Goal: Communication & Community: Answer question/provide support

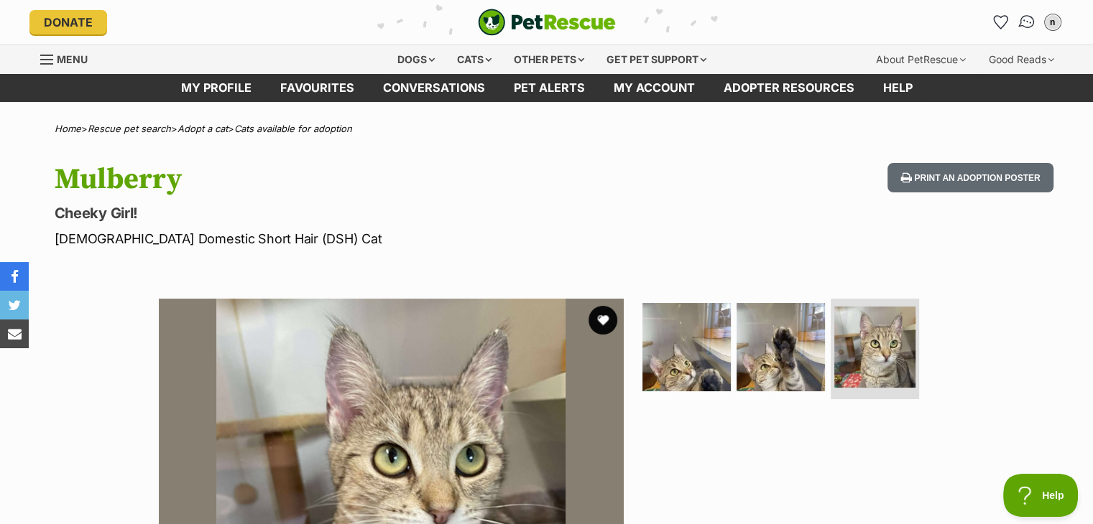
click at [1032, 14] on link "Conversations" at bounding box center [1025, 22] width 29 height 29
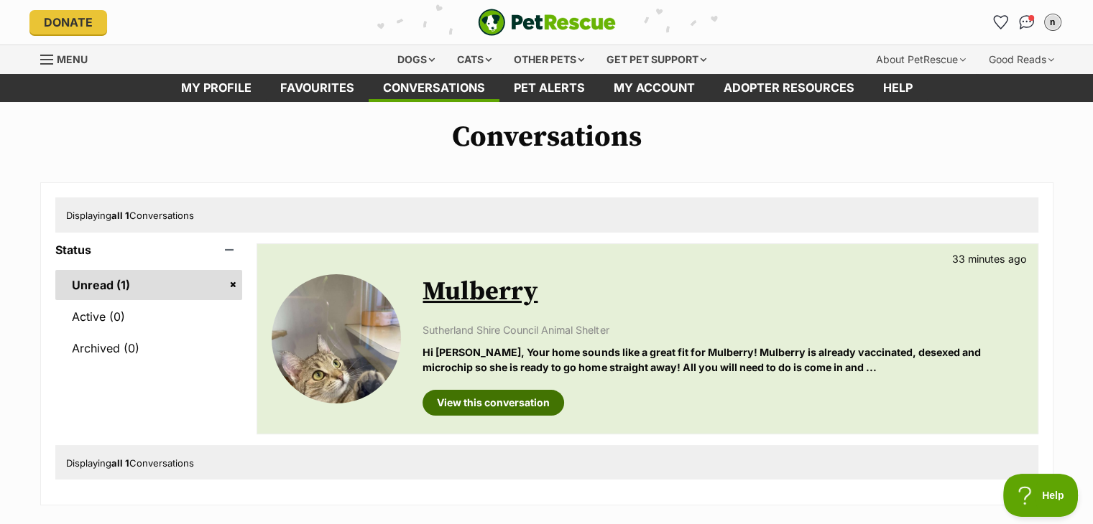
click at [458, 397] on link "View this conversation" at bounding box center [493, 403] width 142 height 26
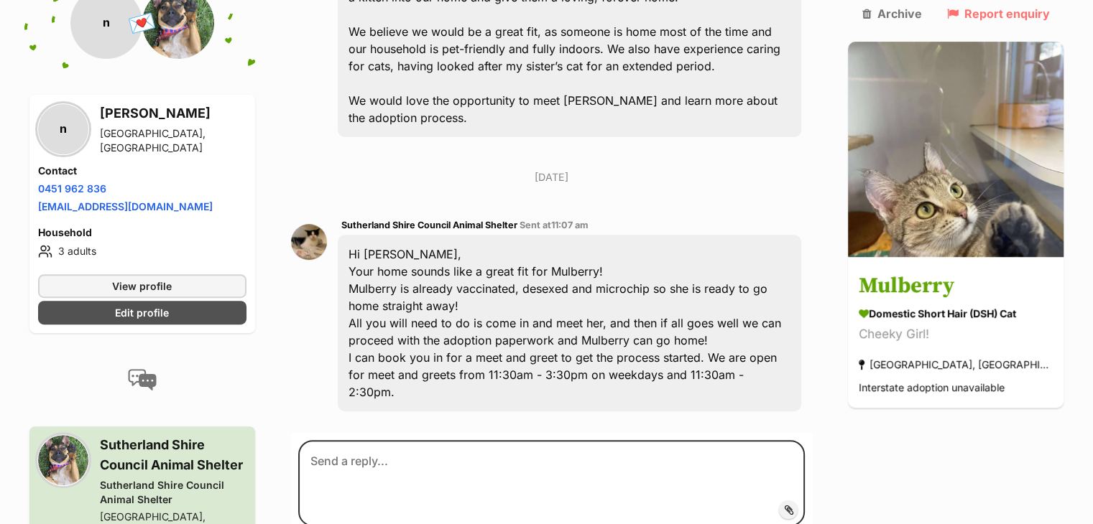
scroll to position [514, 0]
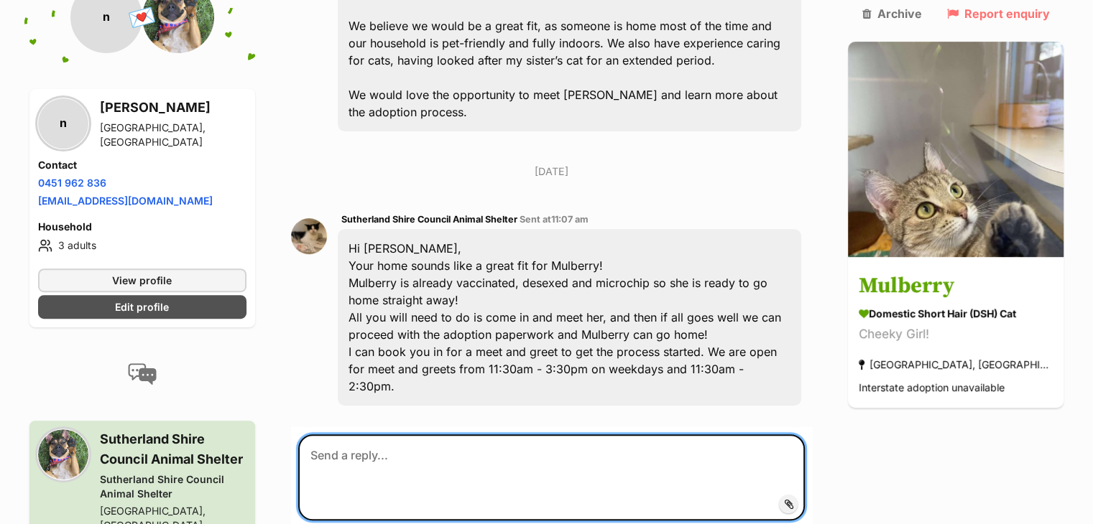
click at [424, 435] on textarea at bounding box center [551, 478] width 507 height 86
type textarea "C"
type textarea "I"
type textarea "Awesome! Can we meet her this Monday?"
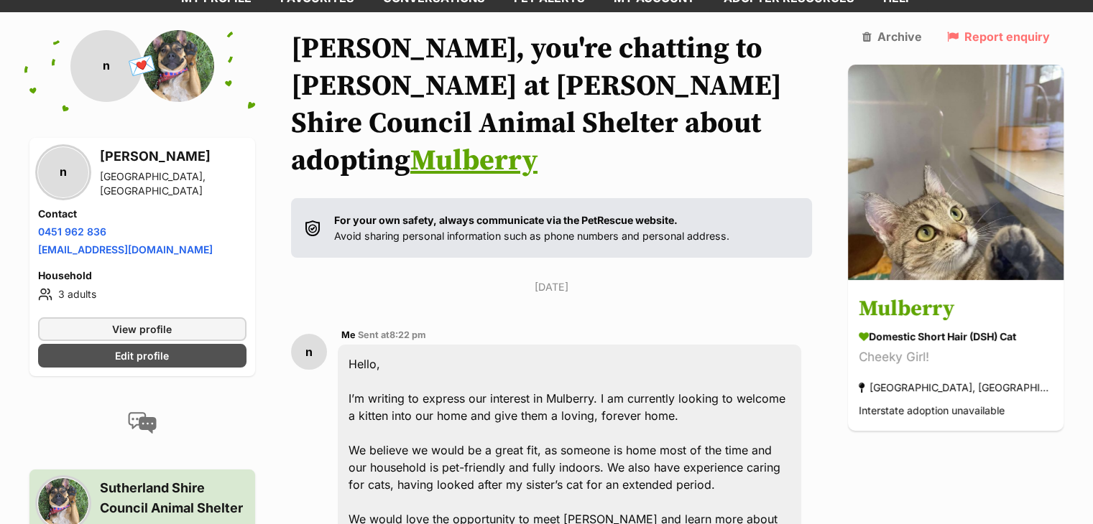
scroll to position [0, 0]
